Goal: Navigation & Orientation: Find specific page/section

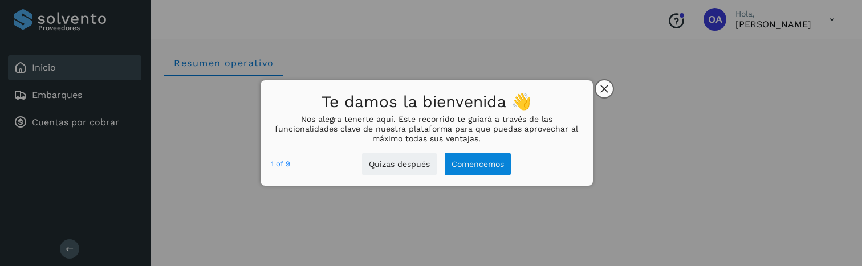
click at [602, 94] on button "close," at bounding box center [604, 88] width 17 height 17
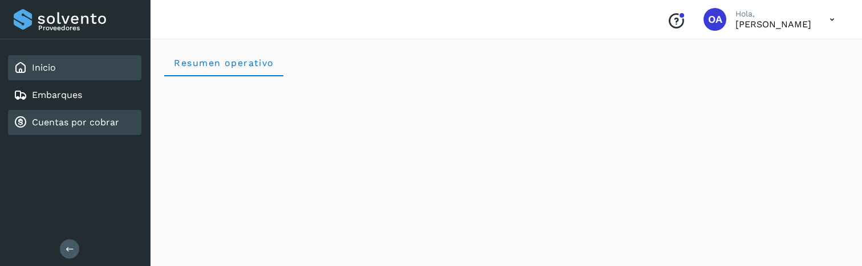
click at [76, 112] on div "Cuentas por cobrar" at bounding box center [74, 122] width 133 height 25
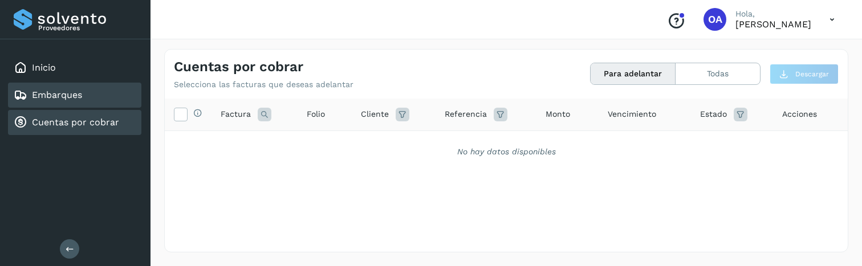
click at [99, 101] on div "Embarques" at bounding box center [74, 95] width 133 height 25
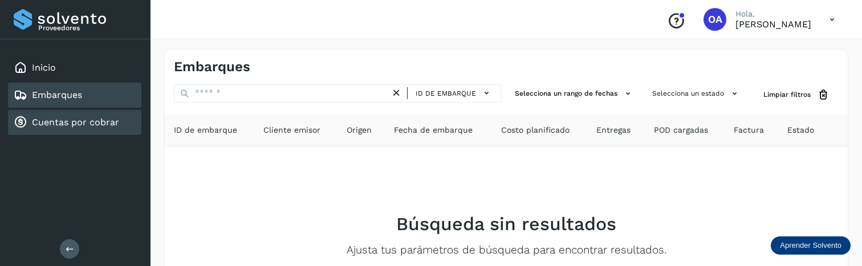
click at [95, 117] on link "Cuentas por cobrar" at bounding box center [75, 122] width 87 height 11
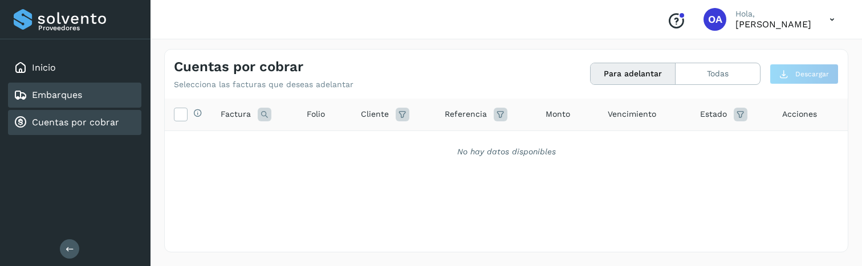
click at [98, 98] on div "Embarques" at bounding box center [74, 95] width 133 height 25
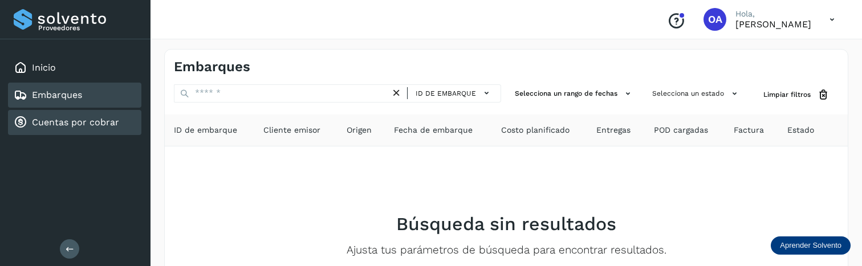
click at [129, 127] on div "Cuentas por cobrar" at bounding box center [74, 122] width 133 height 25
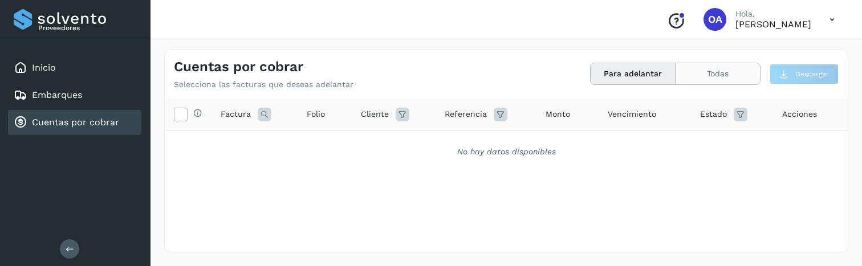
click at [678, 77] on button "Todas" at bounding box center [718, 73] width 84 height 21
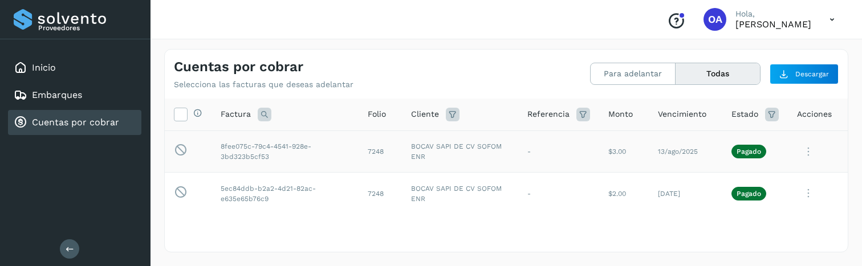
scroll to position [10, 0]
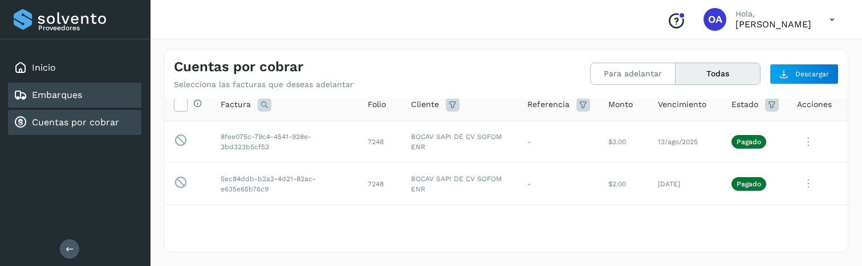
click at [106, 99] on div "Embarques" at bounding box center [74, 95] width 133 height 25
